Goal: Task Accomplishment & Management: Manage account settings

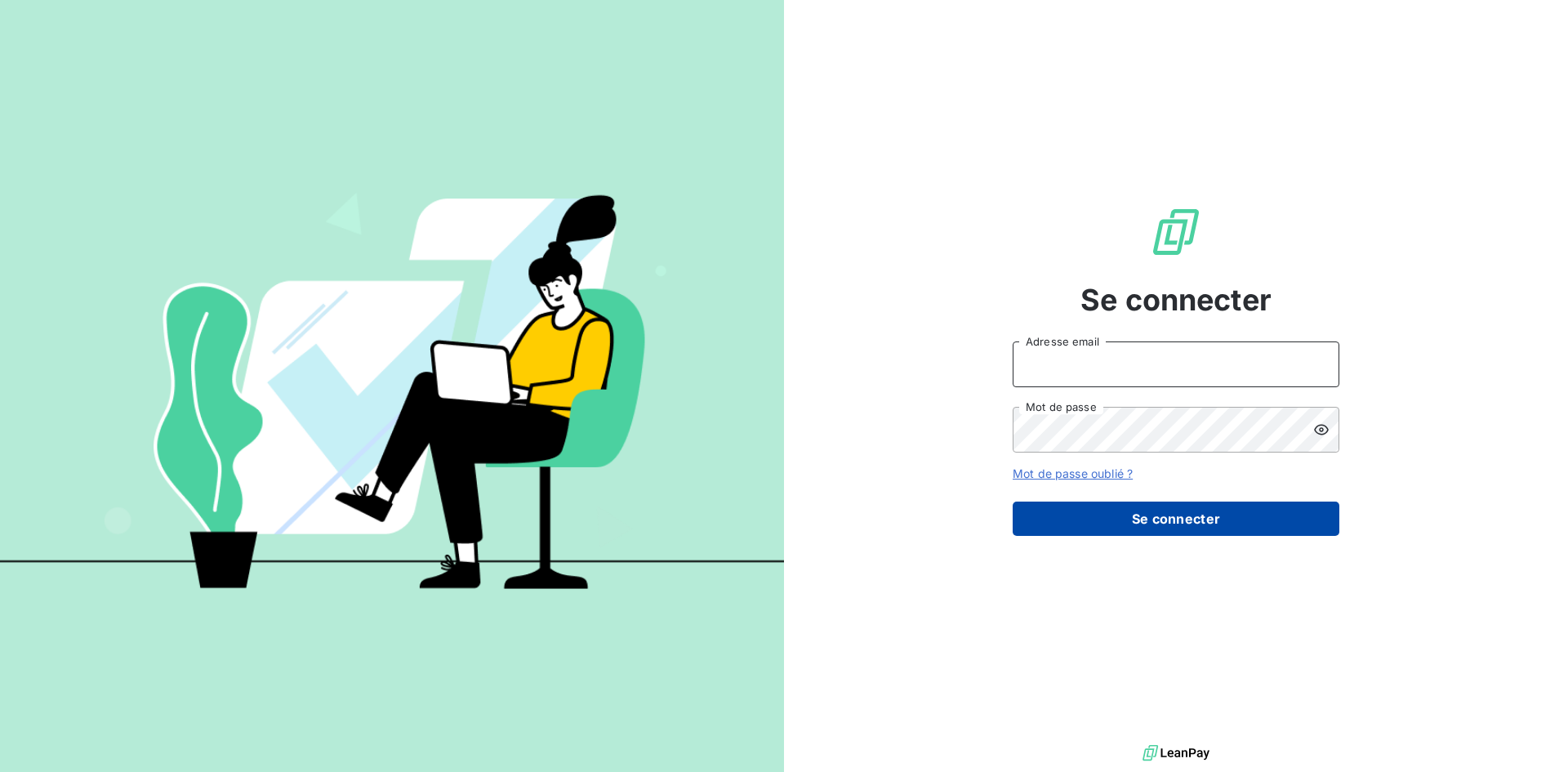
type input "[EMAIL_ADDRESS][PERSON_NAME][DOMAIN_NAME]"
click at [1160, 520] on button "Se connecter" at bounding box center [1176, 519] width 327 height 35
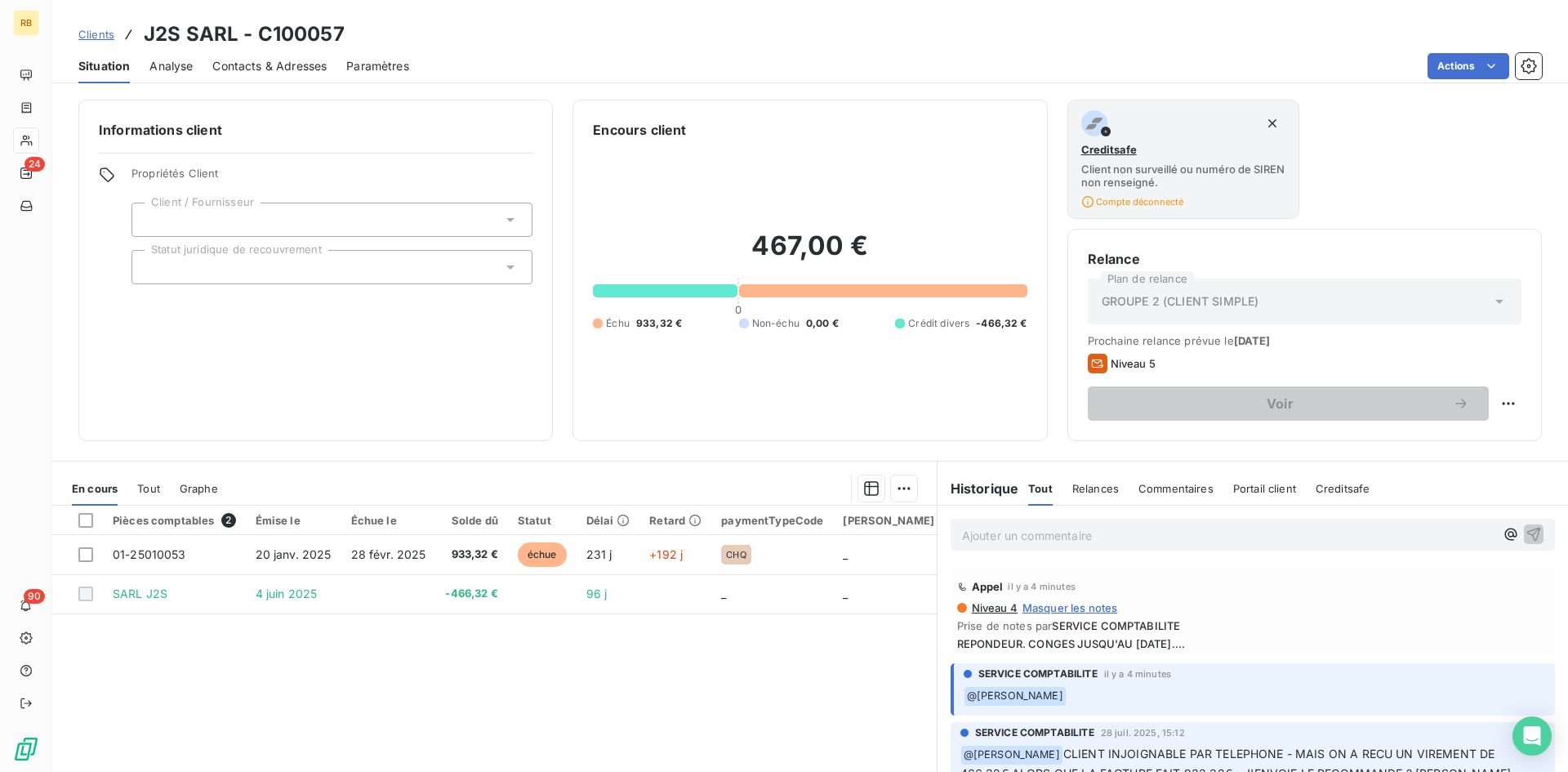
scroll to position [81, 0]
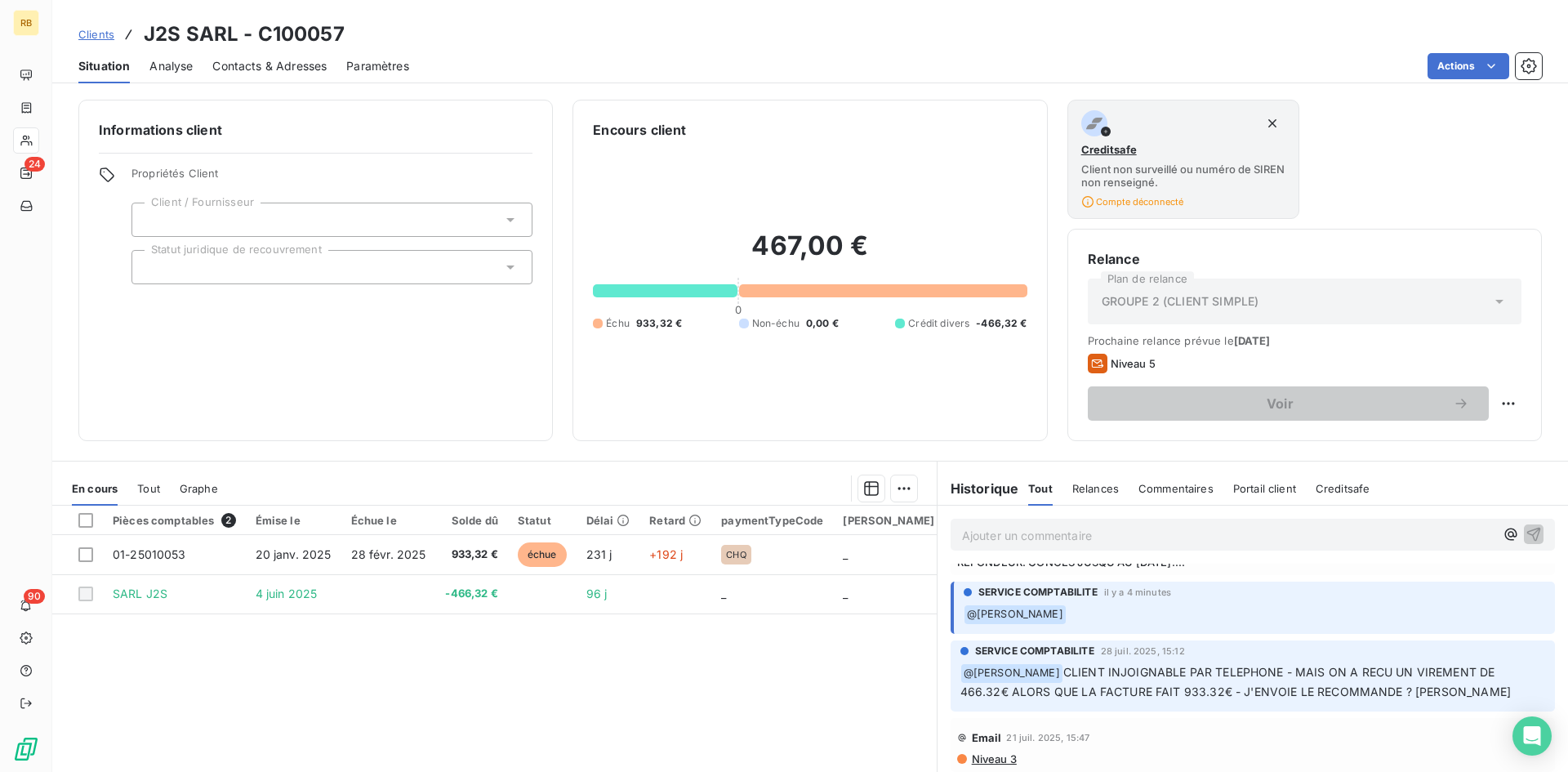
click at [92, 68] on span "Situation" at bounding box center [105, 66] width 52 height 16
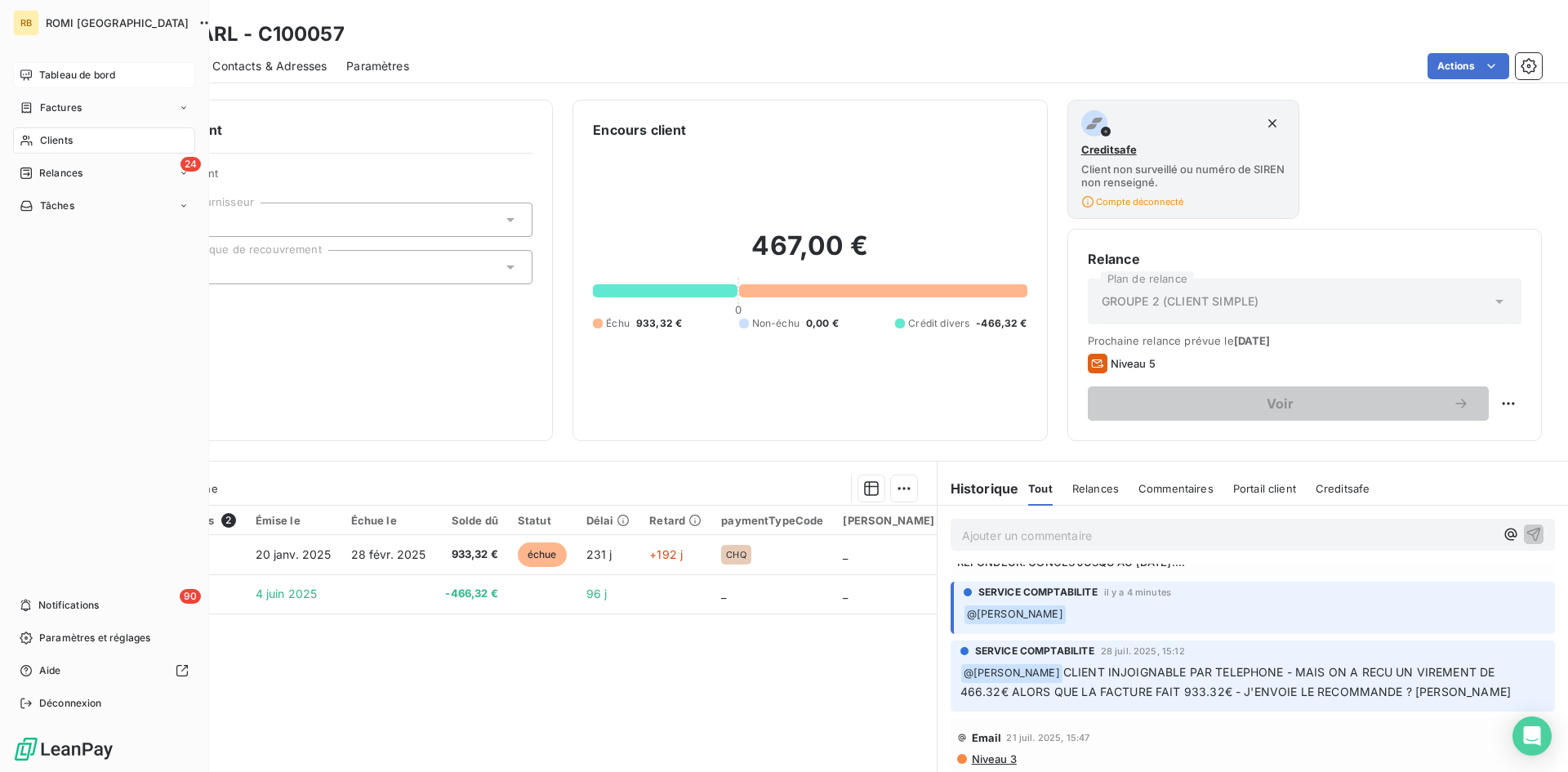
click at [57, 78] on span "Tableau de bord" at bounding box center [77, 74] width 76 height 15
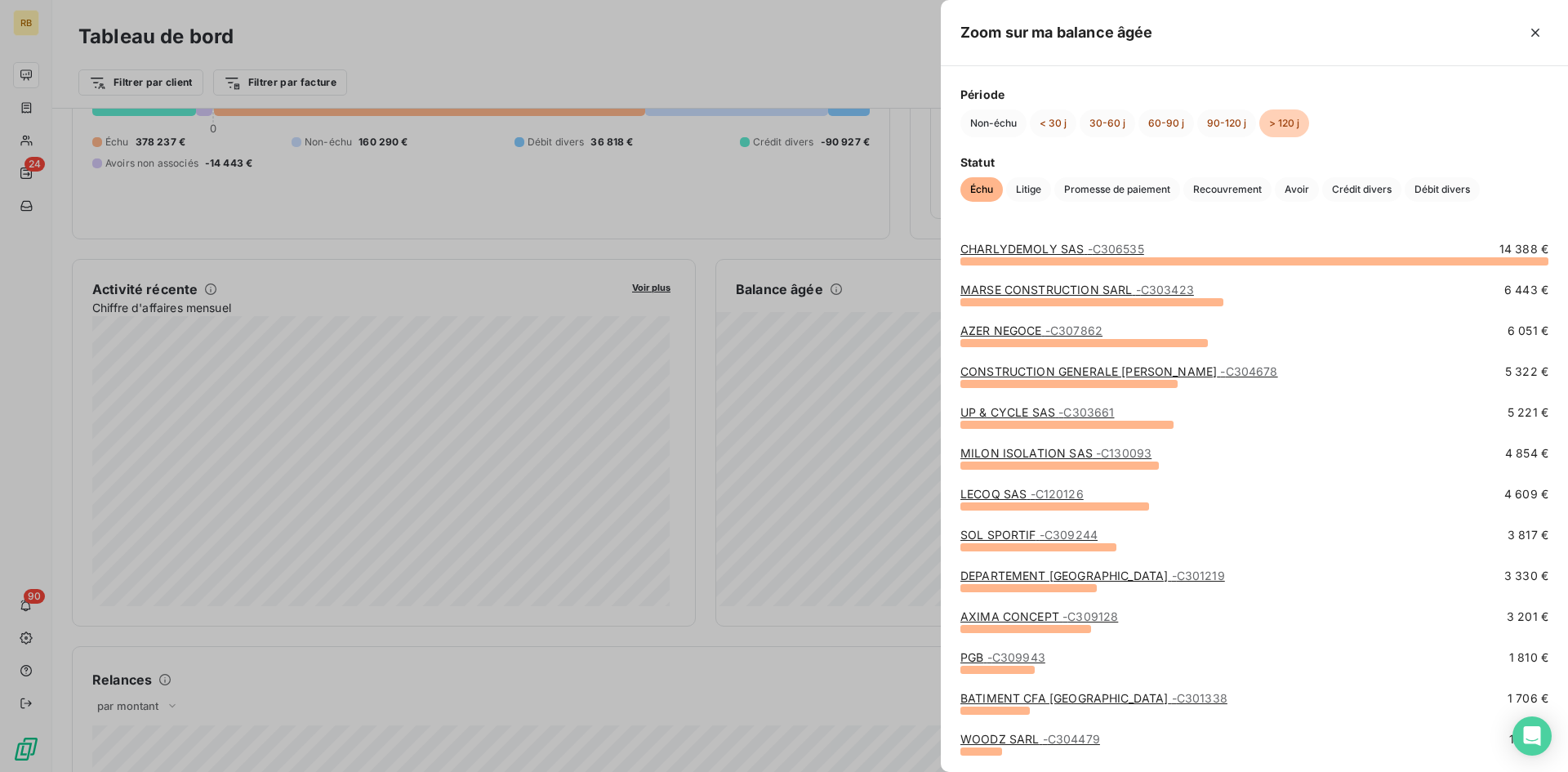
drag, startPoint x: 1538, startPoint y: 35, endPoint x: 1222, endPoint y: 145, distance: 334.6
click at [1538, 34] on icon "button" at bounding box center [1535, 32] width 16 height 16
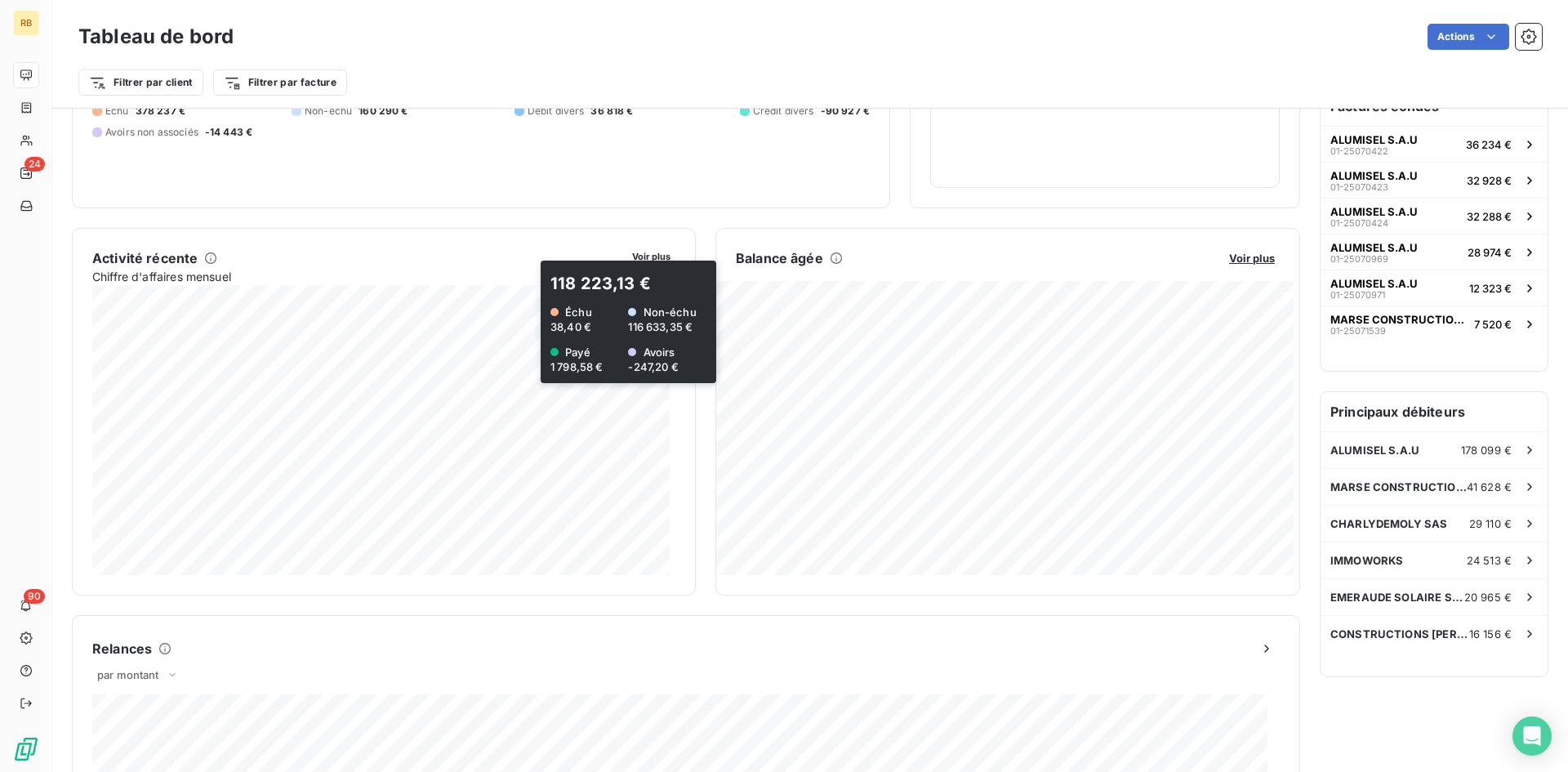
scroll to position [2, 0]
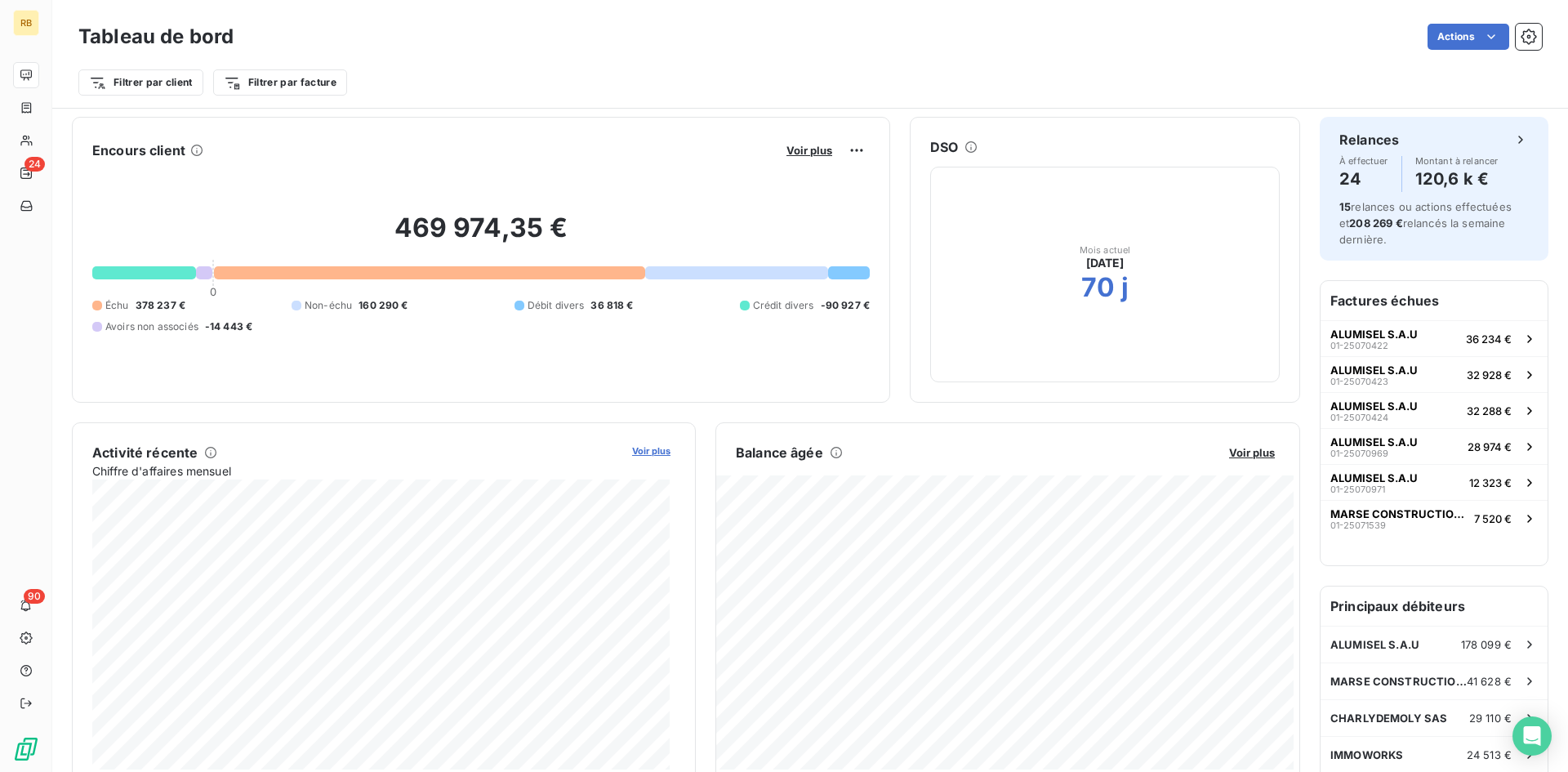
click at [648, 452] on span "Voir plus" at bounding box center [651, 450] width 38 height 11
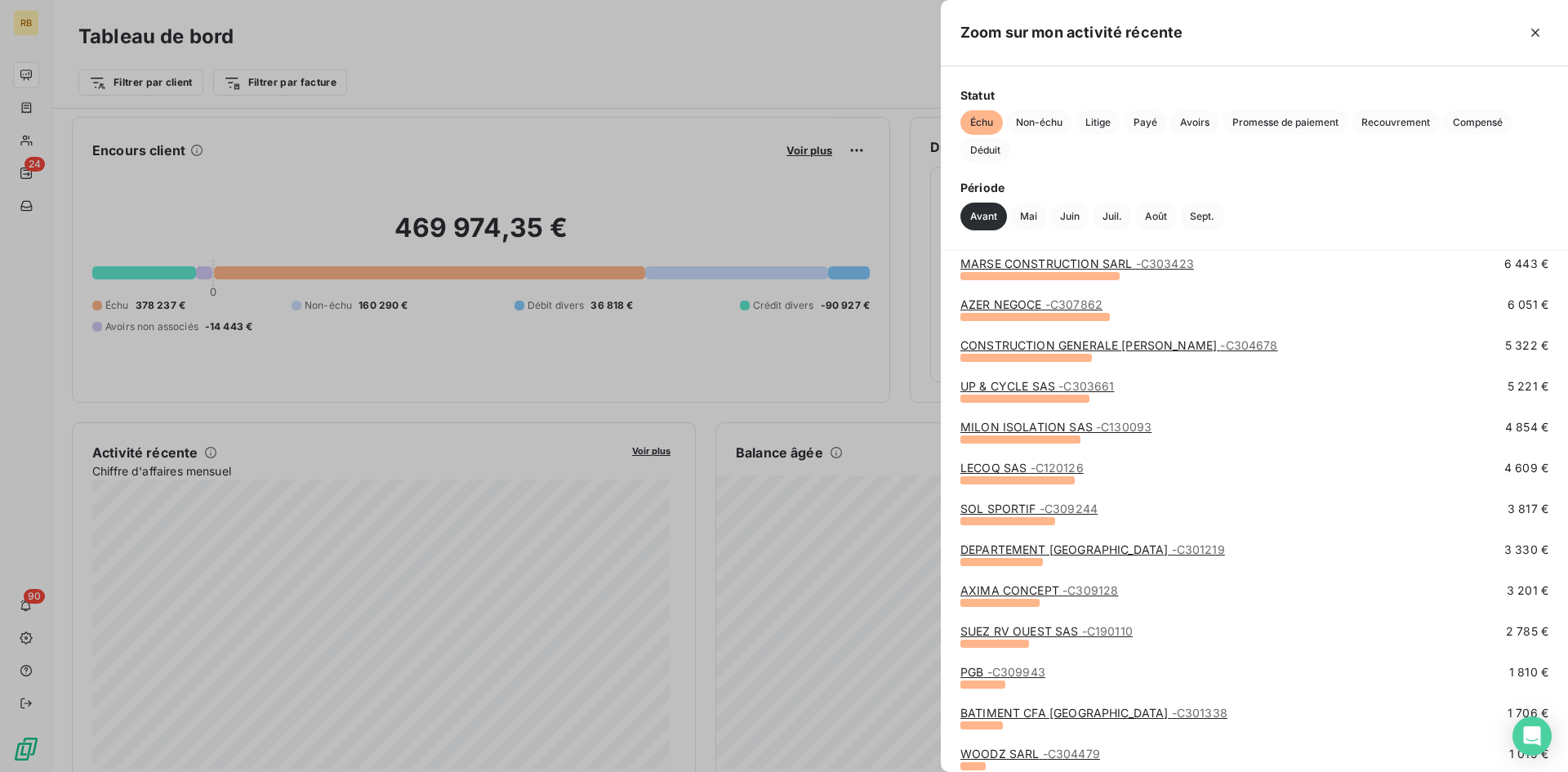
scroll to position [0, 0]
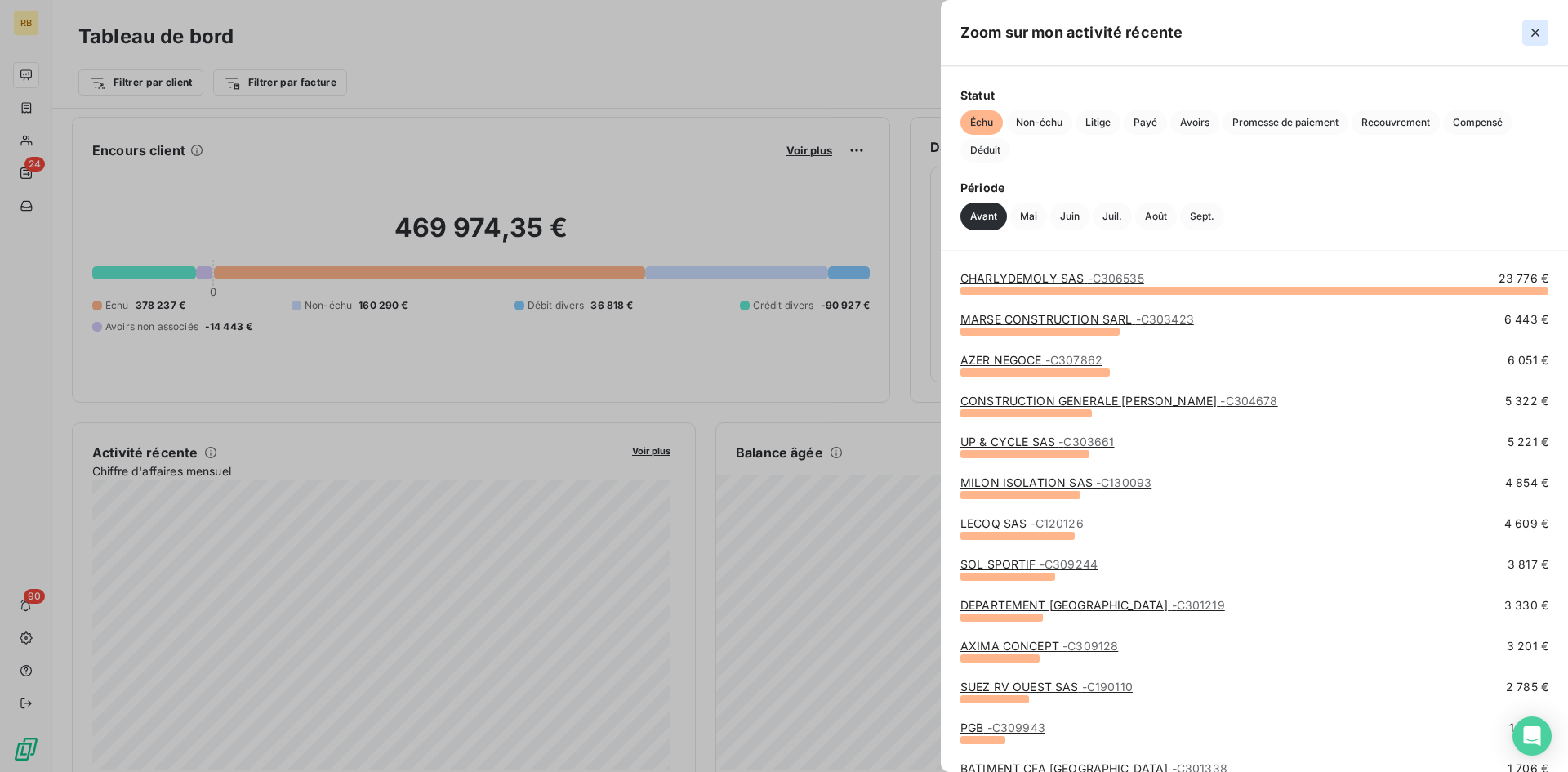
click at [1532, 41] on button "button" at bounding box center [1535, 33] width 26 height 26
